Goal: Information Seeking & Learning: Learn about a topic

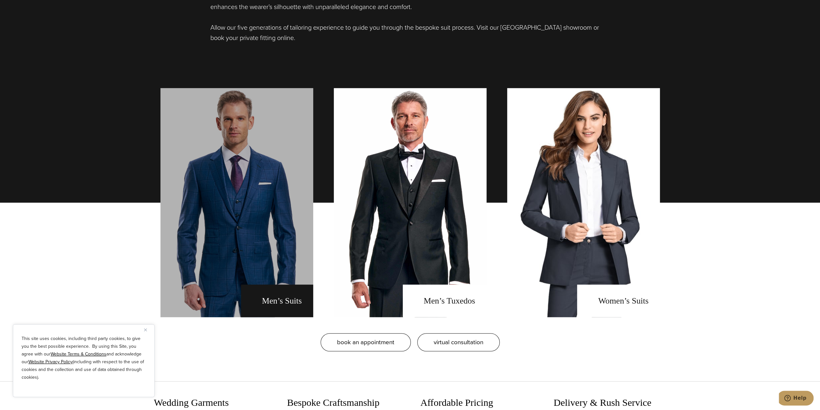
scroll to position [580, 0]
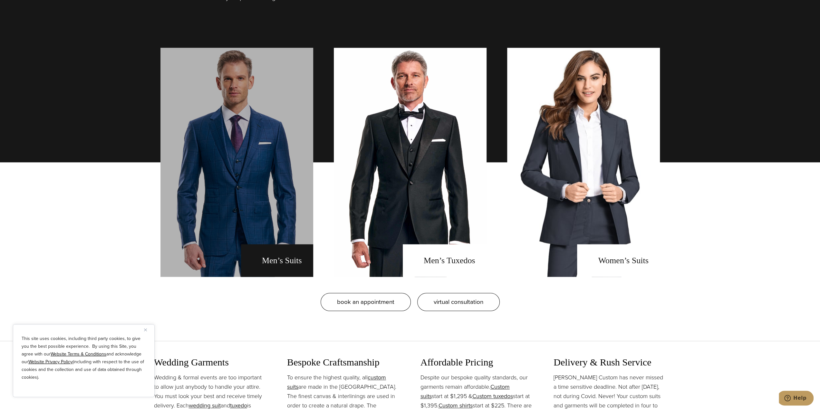
click at [222, 147] on link "men's suits" at bounding box center [236, 162] width 153 height 229
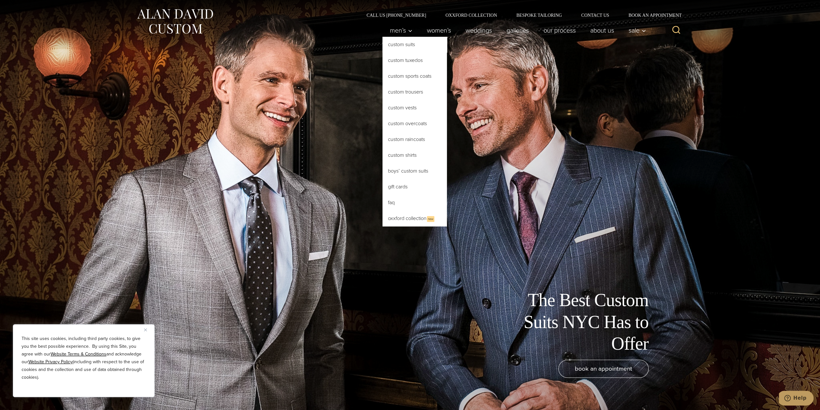
click at [389, 43] on link "Custom Suits" at bounding box center [415, 44] width 64 height 15
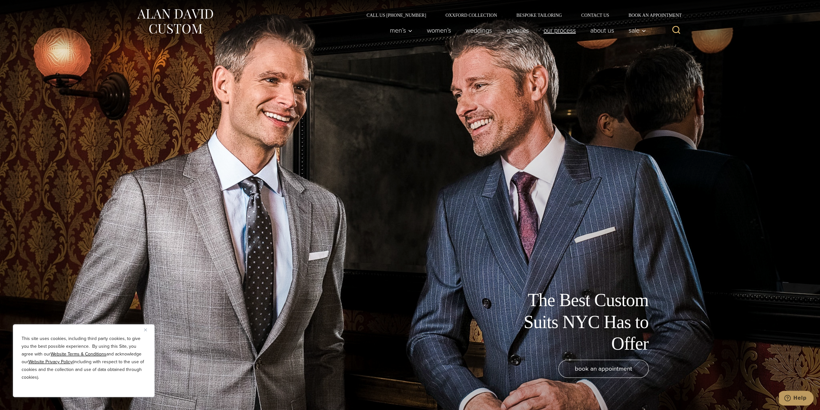
click at [565, 29] on link "Our Process" at bounding box center [559, 30] width 47 height 13
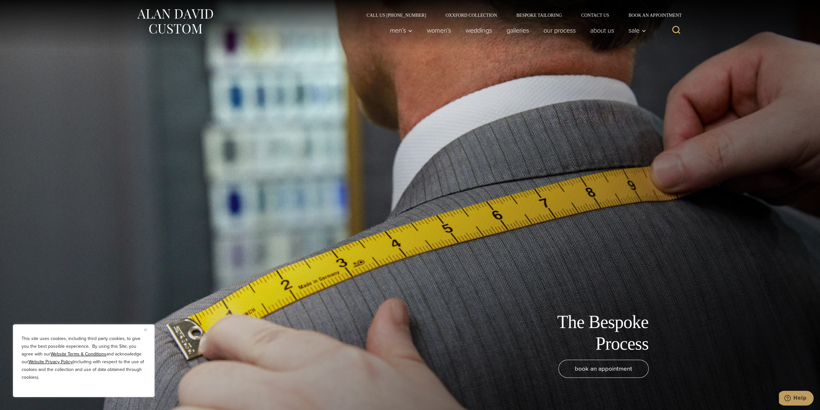
drag, startPoint x: 740, startPoint y: 217, endPoint x: 710, endPoint y: 29, distance: 190.0
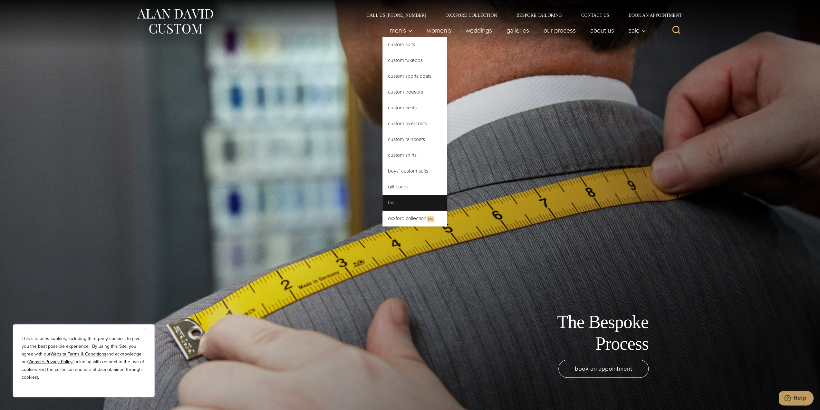
click at [389, 201] on link "FAQ" at bounding box center [415, 202] width 64 height 15
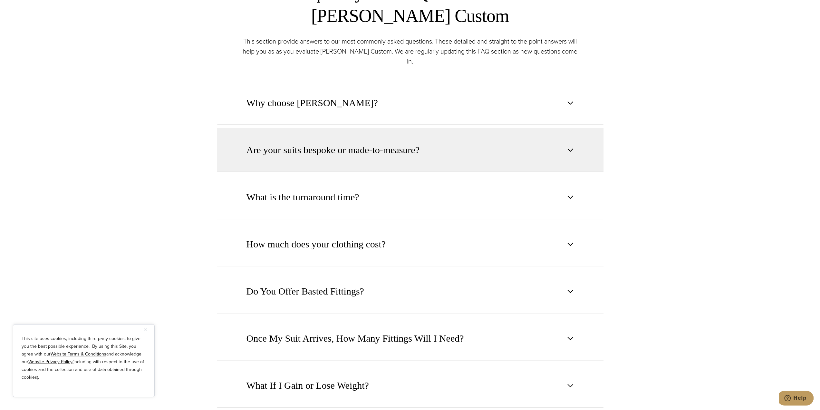
scroll to position [516, 0]
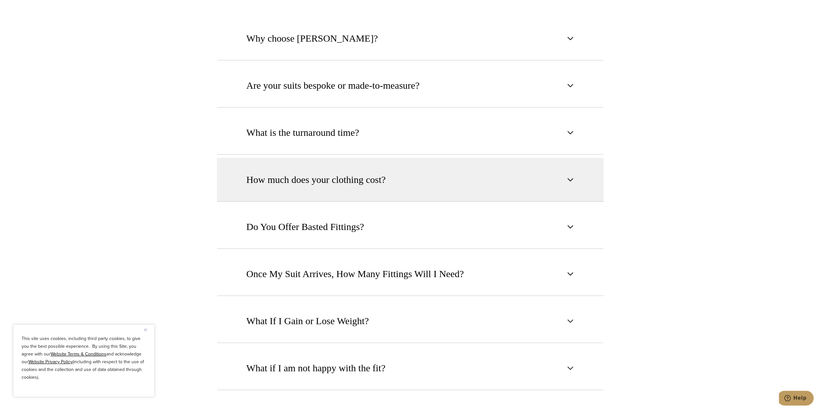
click at [324, 172] on span "How much does your clothing cost?" at bounding box center [316, 179] width 139 height 14
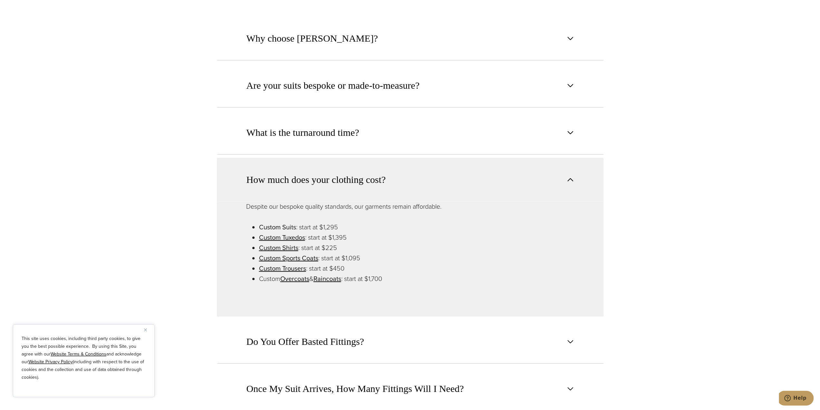
click at [280, 222] on link "Custom Suits" at bounding box center [277, 227] width 37 height 10
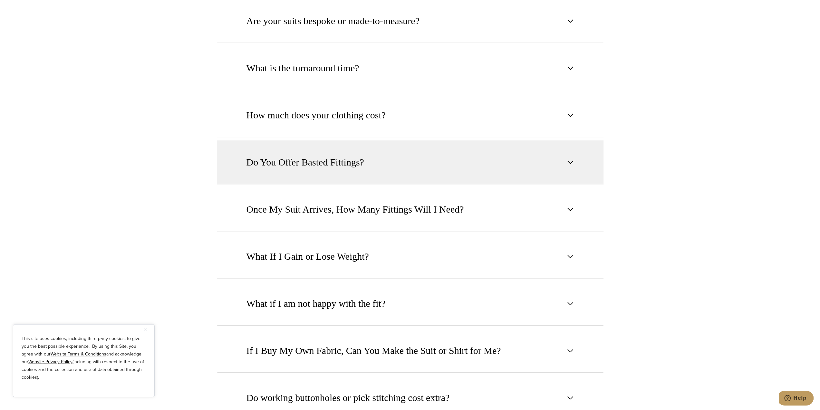
click at [325, 155] on span "Do You Offer Basted Fittings?" at bounding box center [306, 162] width 118 height 14
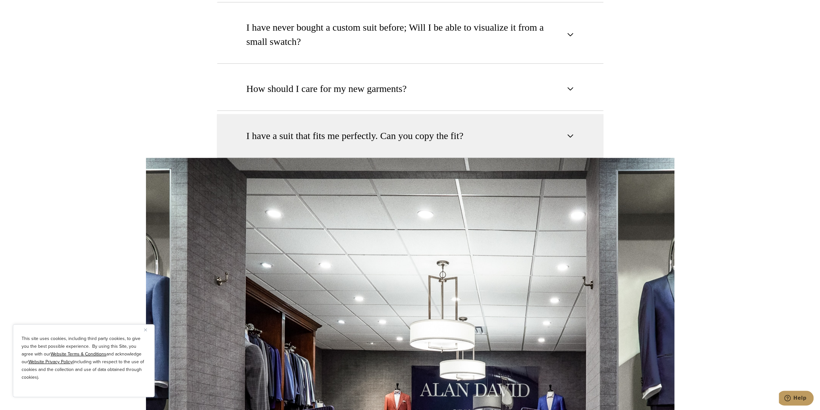
scroll to position [1031, 0]
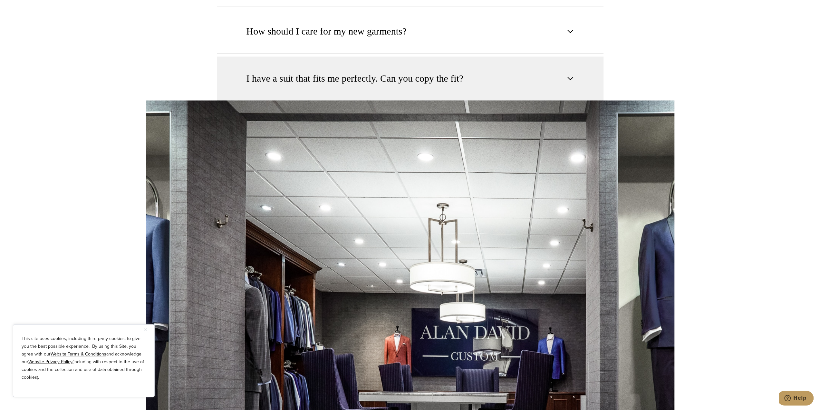
click at [363, 71] on span "I have a suit that fits me perfectly. Can you copy the fit?" at bounding box center [355, 78] width 217 height 14
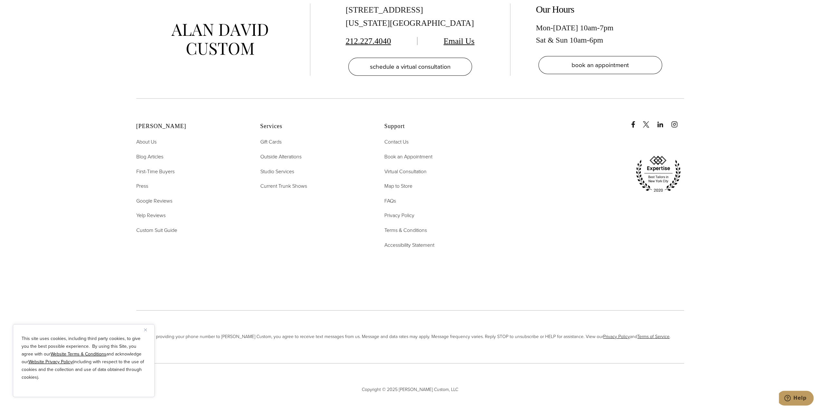
scroll to position [1635, 0]
